Goal: Task Accomplishment & Management: Use online tool/utility

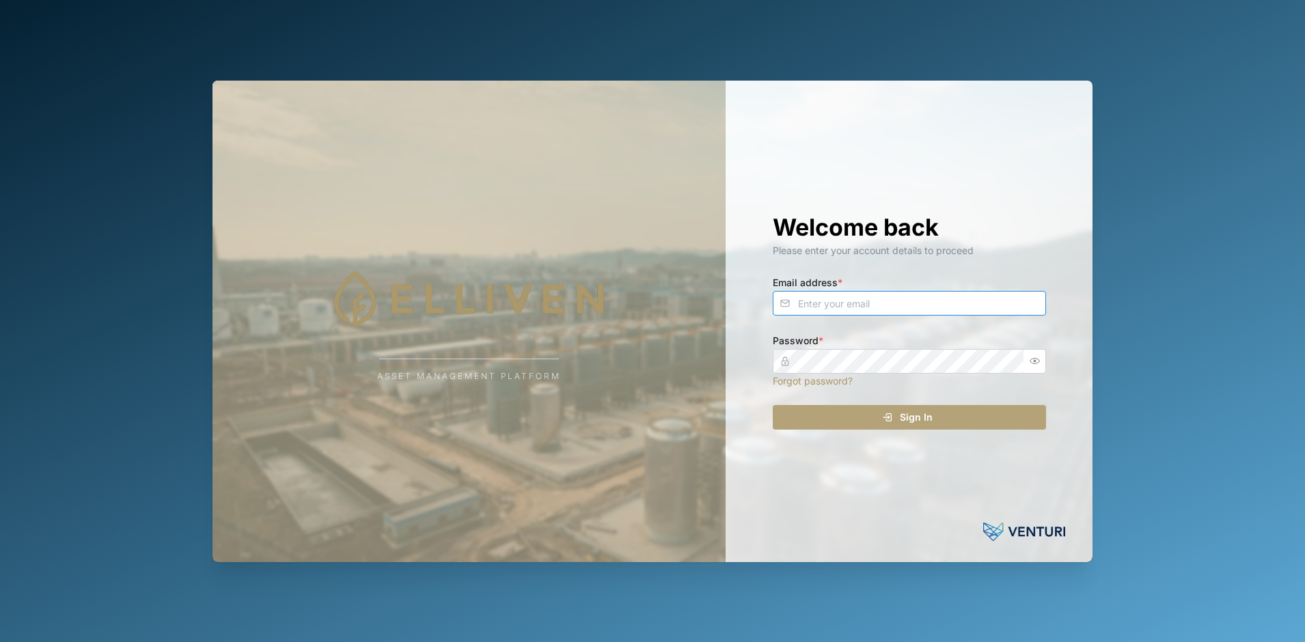
click at [877, 307] on input "Email address *" at bounding box center [909, 303] width 273 height 25
type input "[EMAIL_ADDRESS][DOMAIN_NAME]"
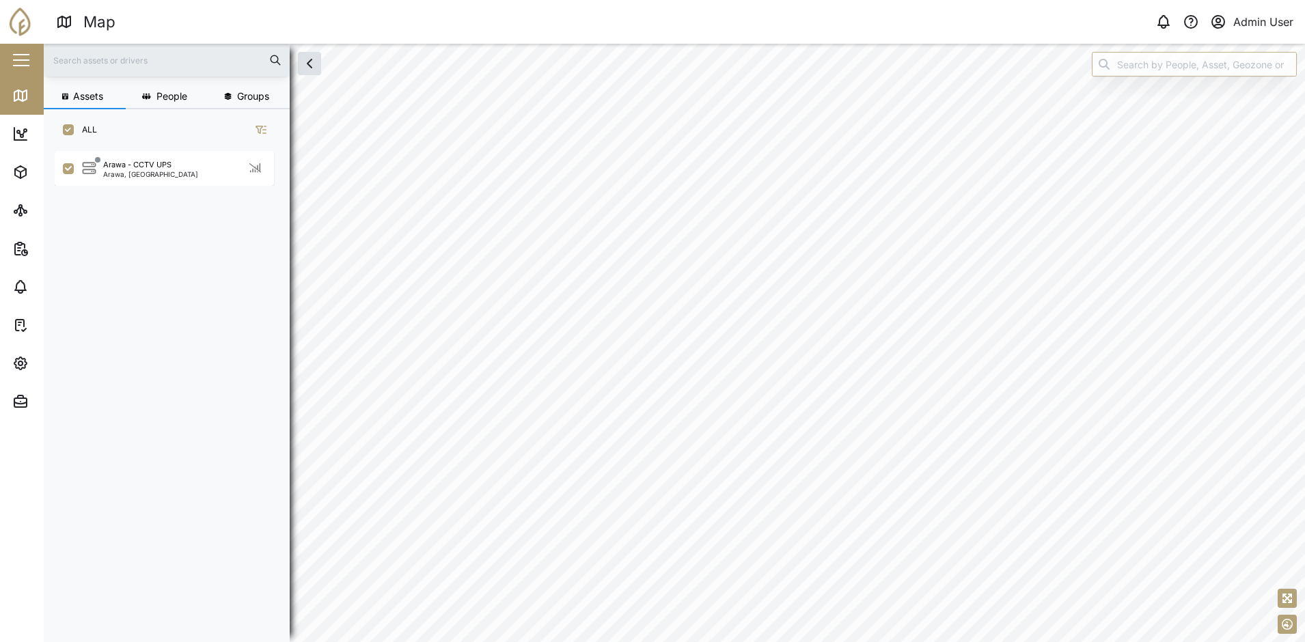
scroll to position [475, 214]
click at [158, 172] on div "Arawa, [GEOGRAPHIC_DATA]" at bounding box center [150, 174] width 95 height 7
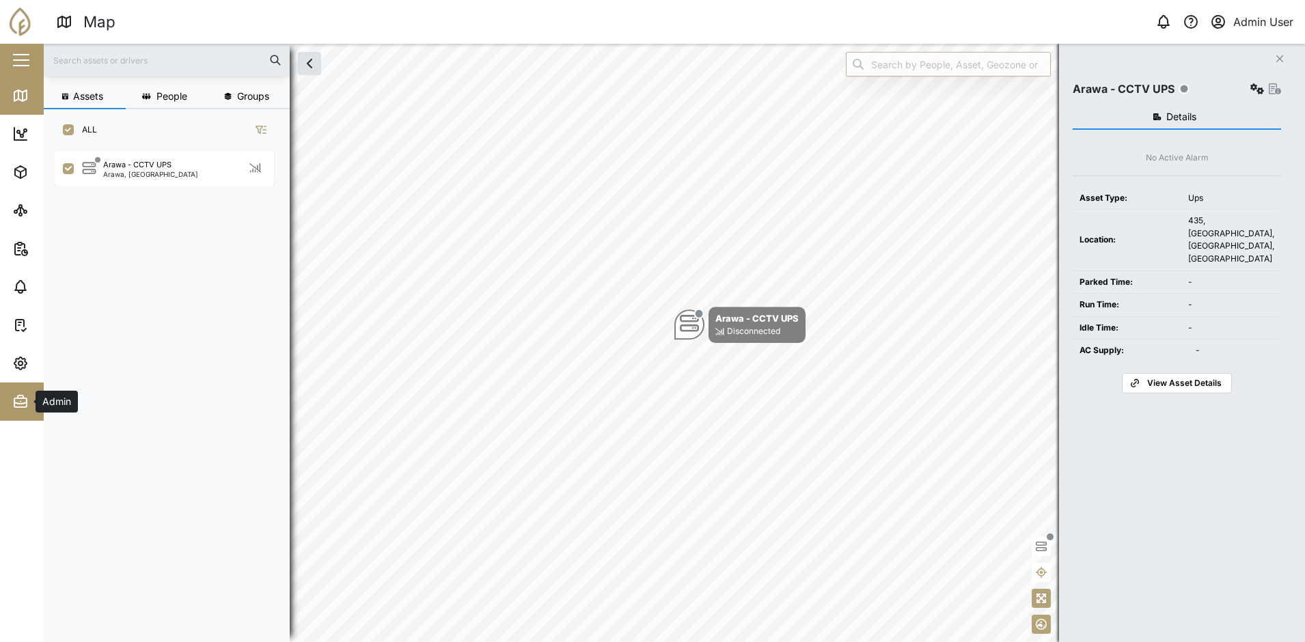
click at [30, 394] on div "Admin" at bounding box center [74, 401] width 124 height 16
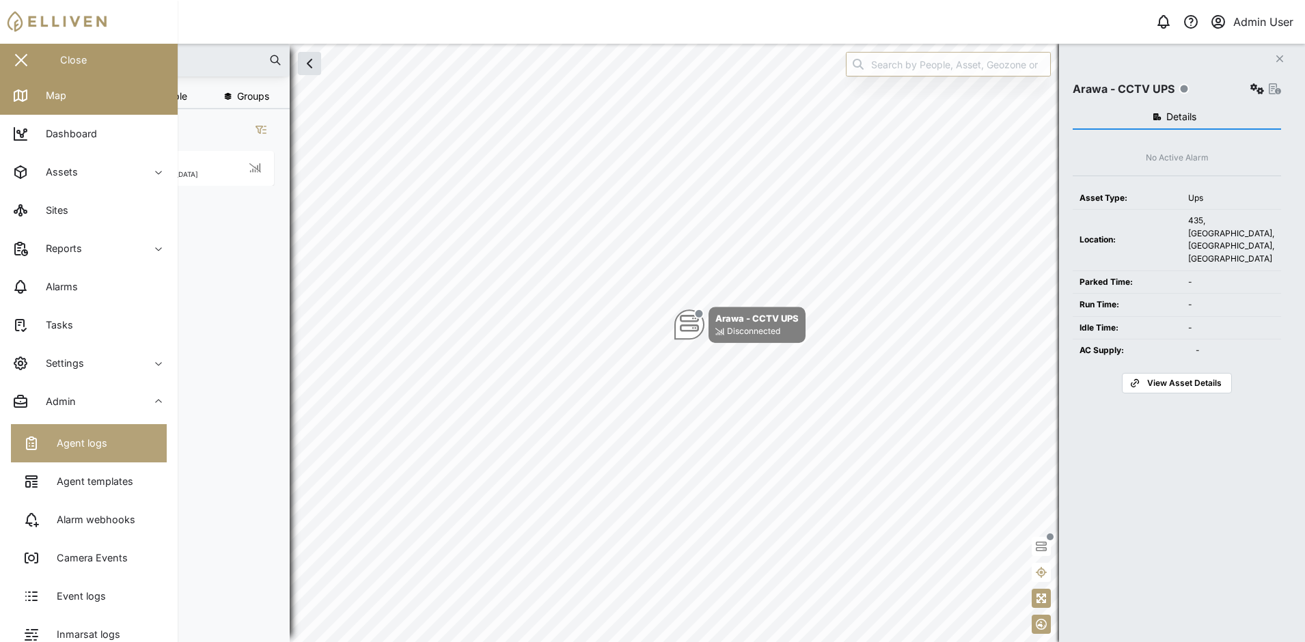
click at [45, 437] on div "Agent logs" at bounding box center [65, 443] width 84 height 16
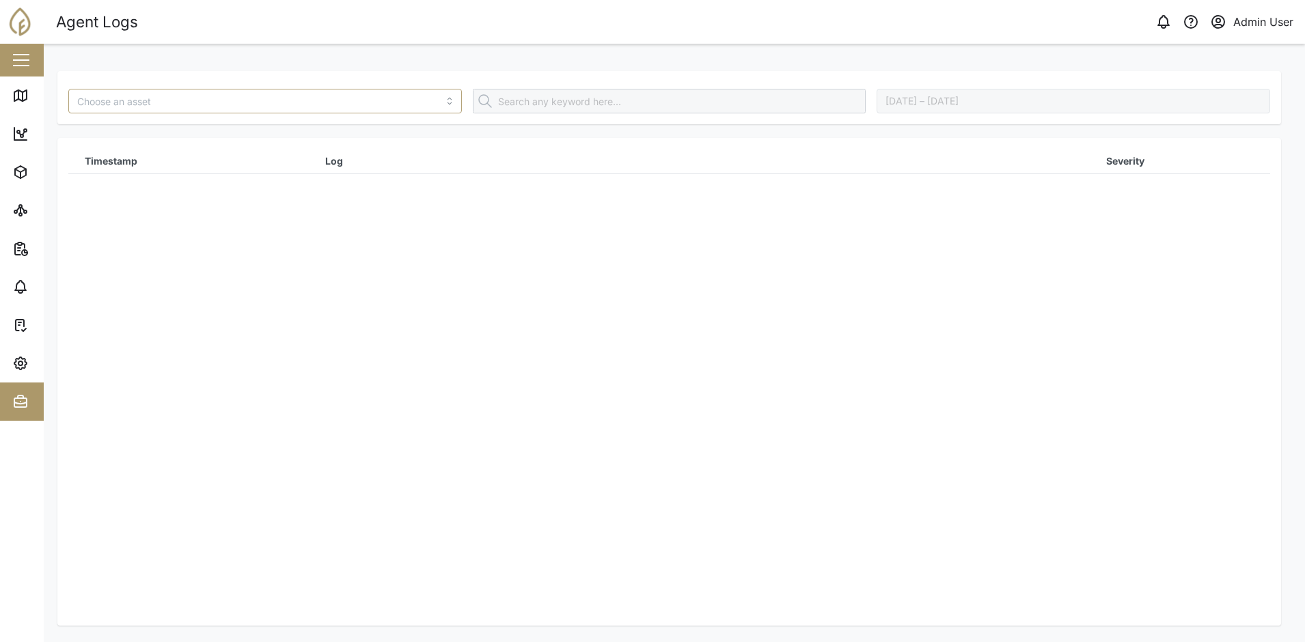
click at [377, 328] on div "Timestamp Log Severity" at bounding box center [669, 371] width 1202 height 445
click at [26, 359] on icon "button" at bounding box center [20, 363] width 16 height 16
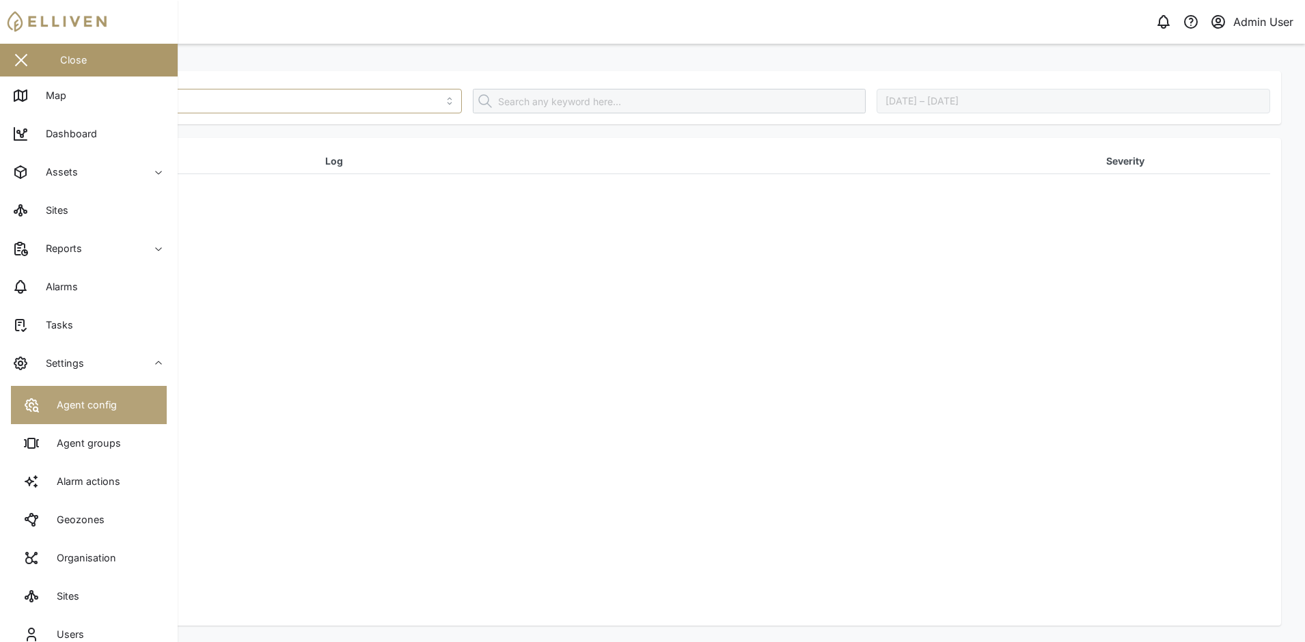
click at [57, 391] on link "Agent config" at bounding box center [89, 405] width 156 height 38
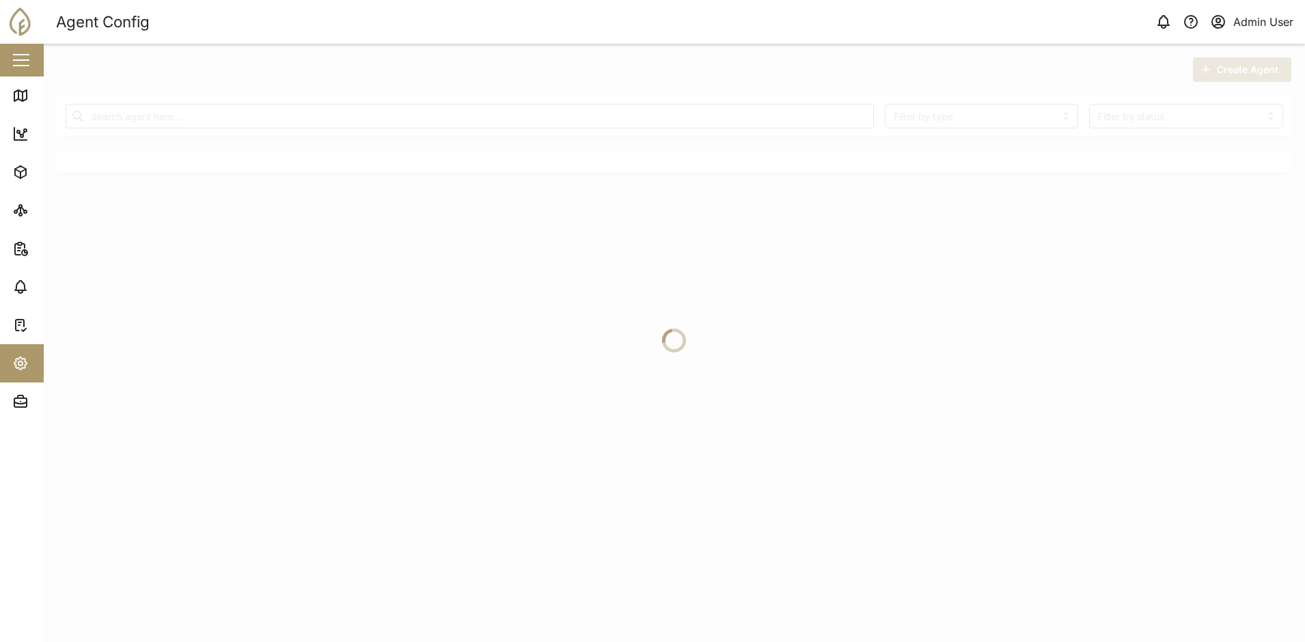
click at [404, 383] on div at bounding box center [674, 343] width 1261 height 598
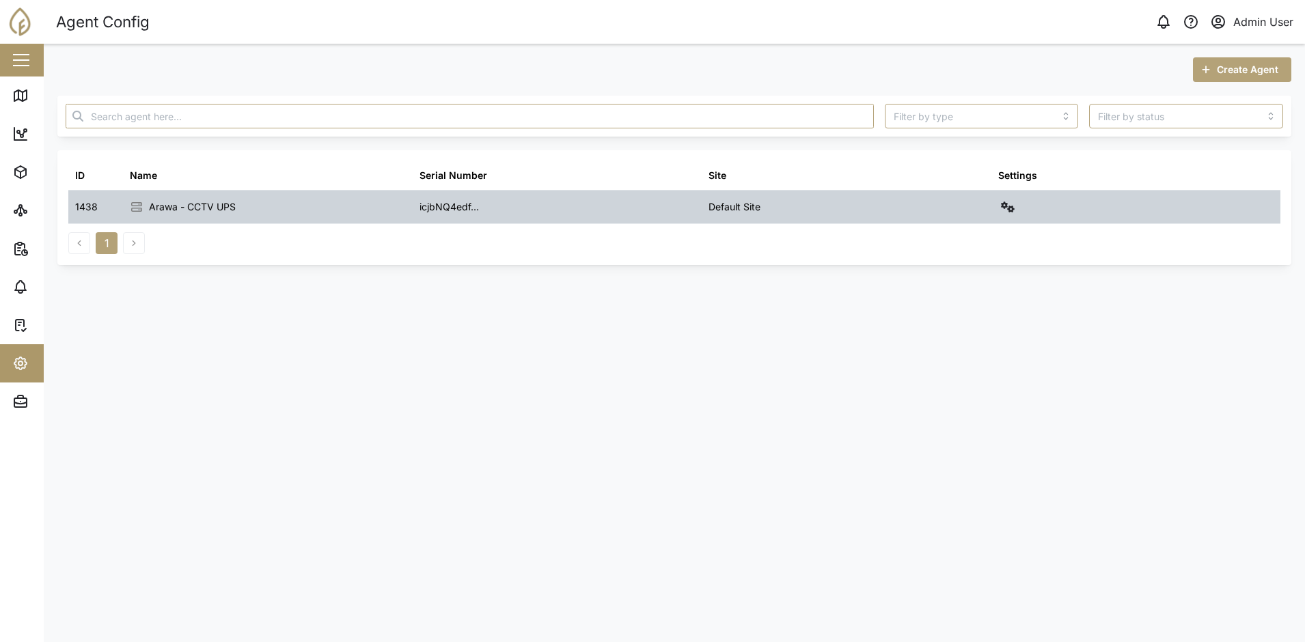
click at [430, 197] on div "icjbNQ4edf..." at bounding box center [558, 207] width 290 height 33
click at [430, 200] on div "icjbNQ4edf..." at bounding box center [558, 207] width 290 height 33
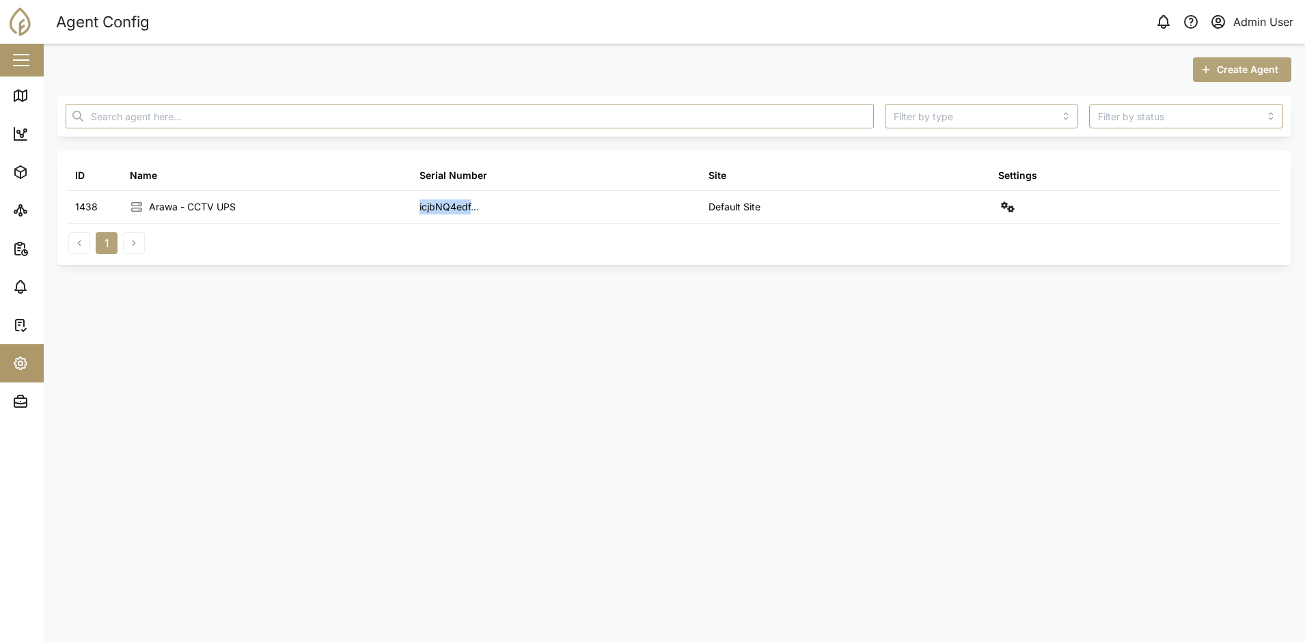
copy div "icjbNQ4edf"
